Goal: Information Seeking & Learning: Learn about a topic

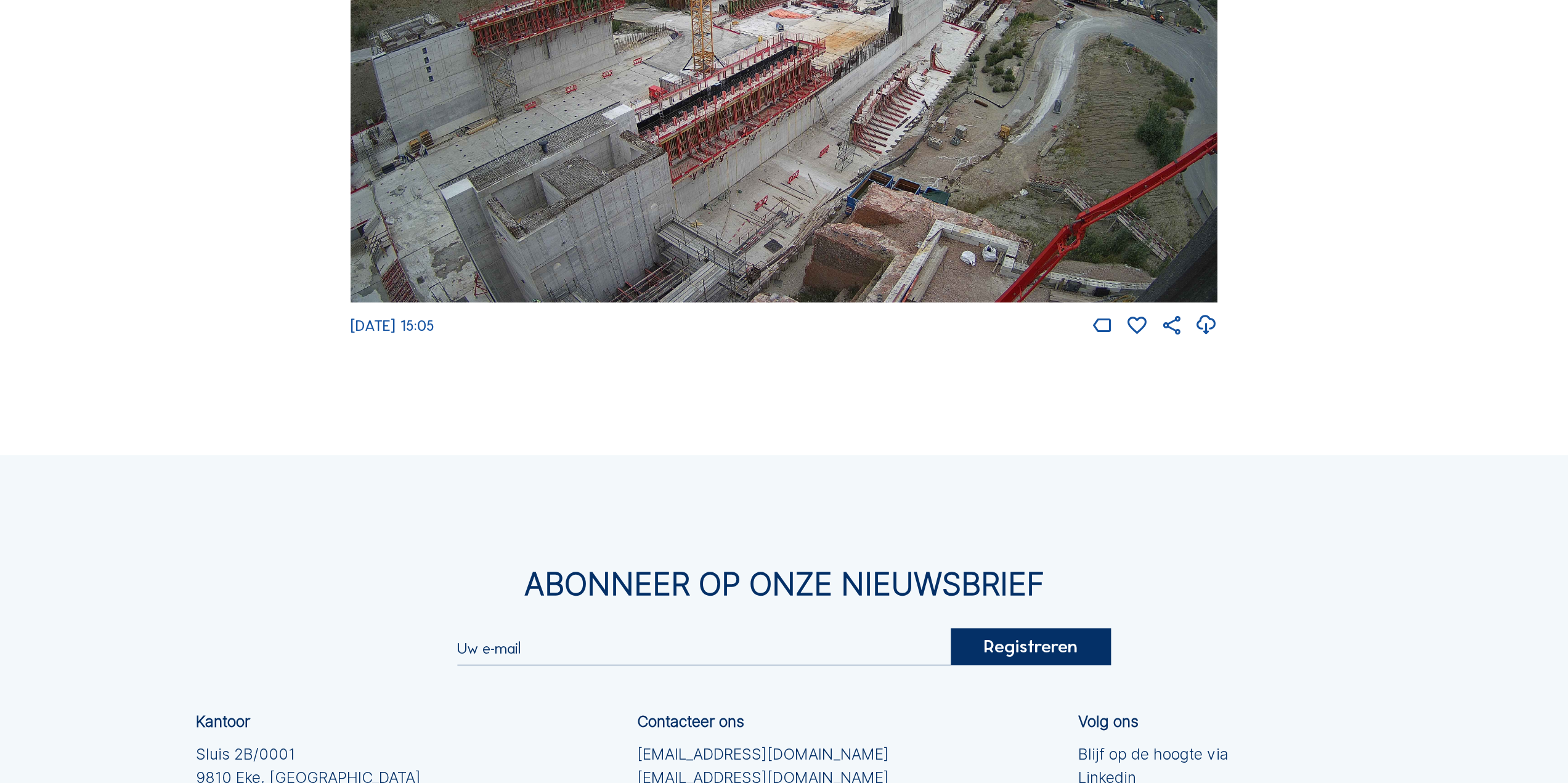
scroll to position [2821, 0]
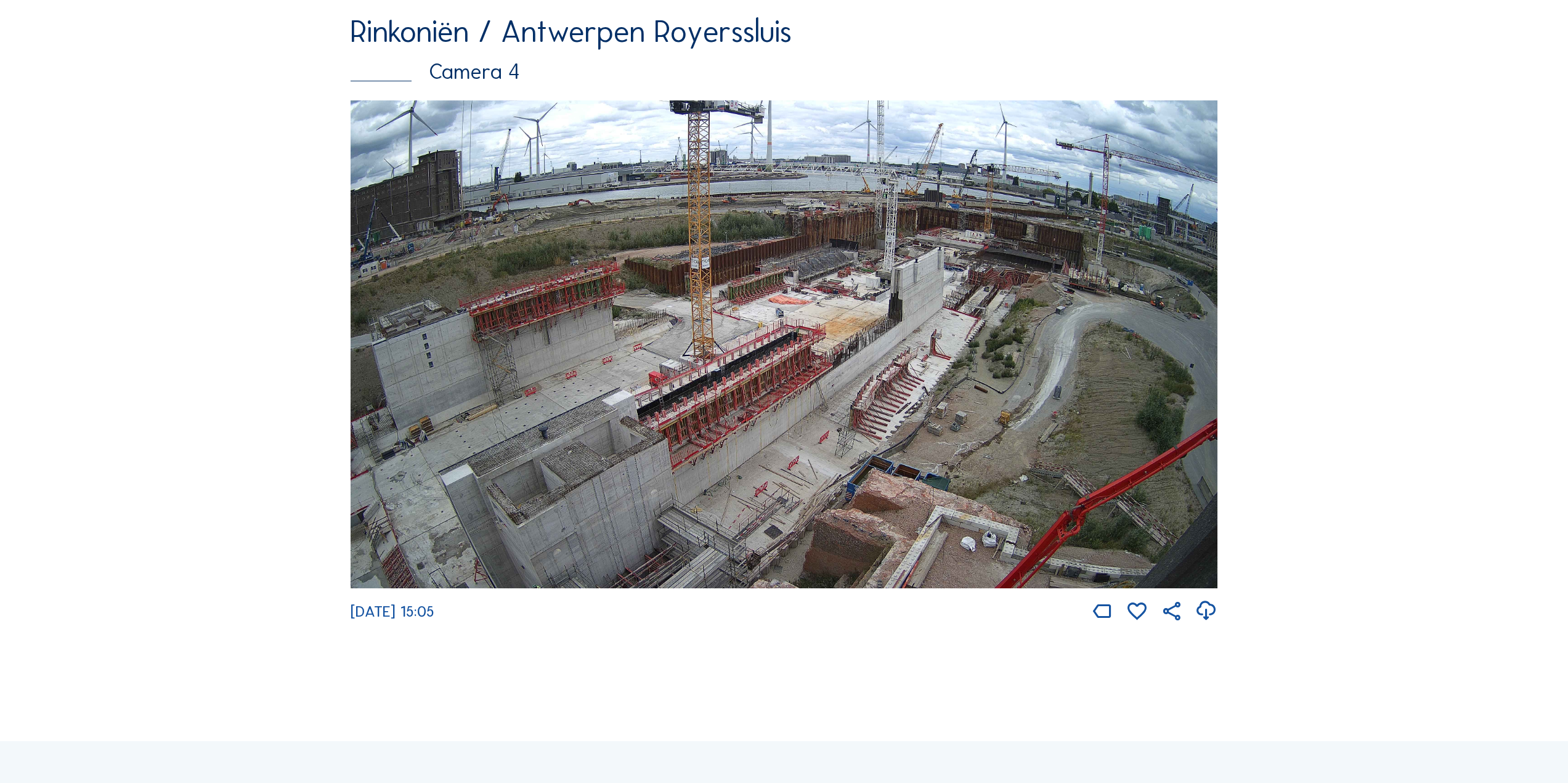
click at [472, 350] on img at bounding box center [784, 344] width 867 height 488
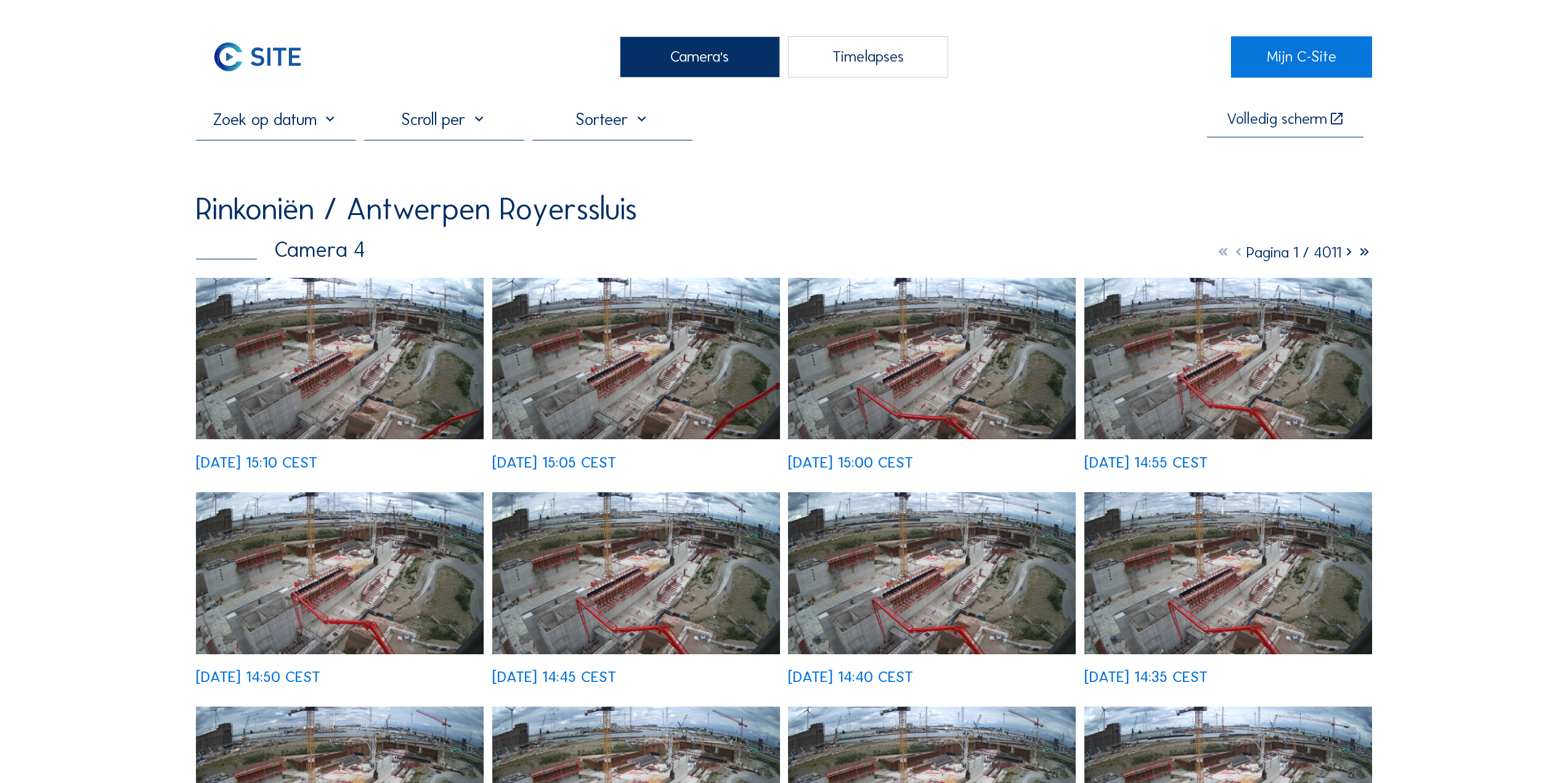
click at [355, 371] on div "[DATE] 15:10 CEST" at bounding box center [339, 374] width 288 height 193
